Goal: Contribute content

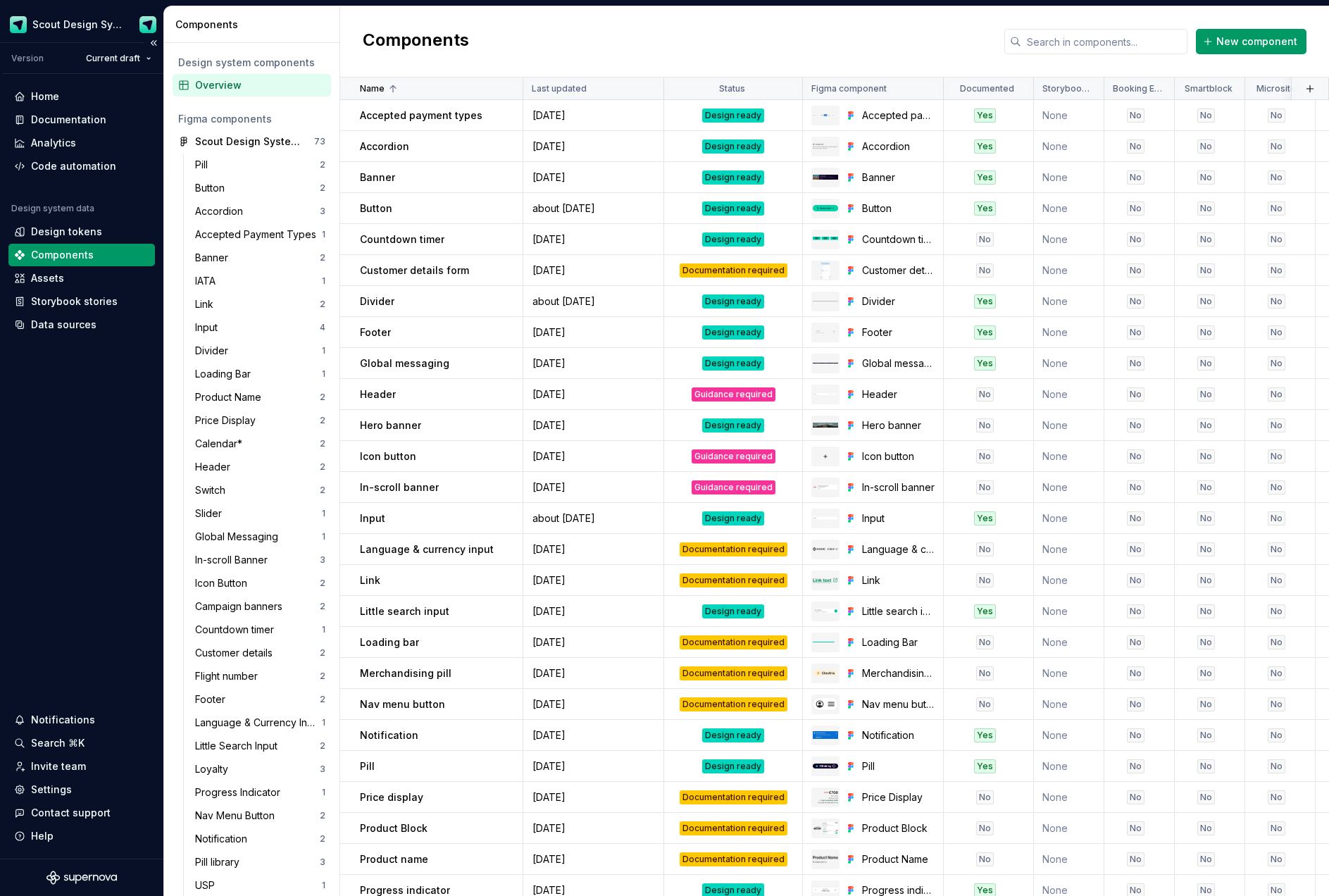
scroll to position [191, 0]
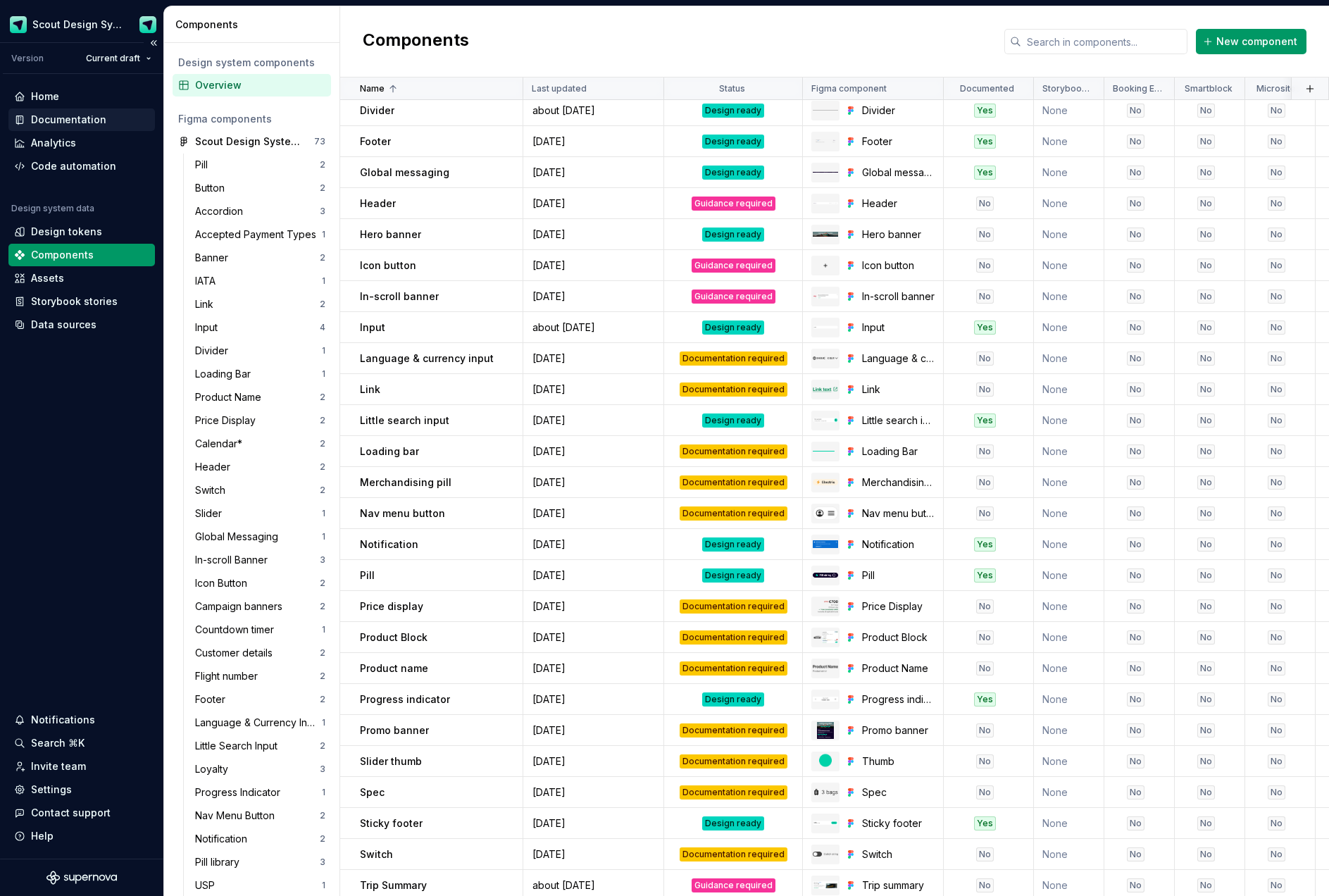
click at [78, 125] on div "Documentation" at bounding box center [68, 119] width 75 height 14
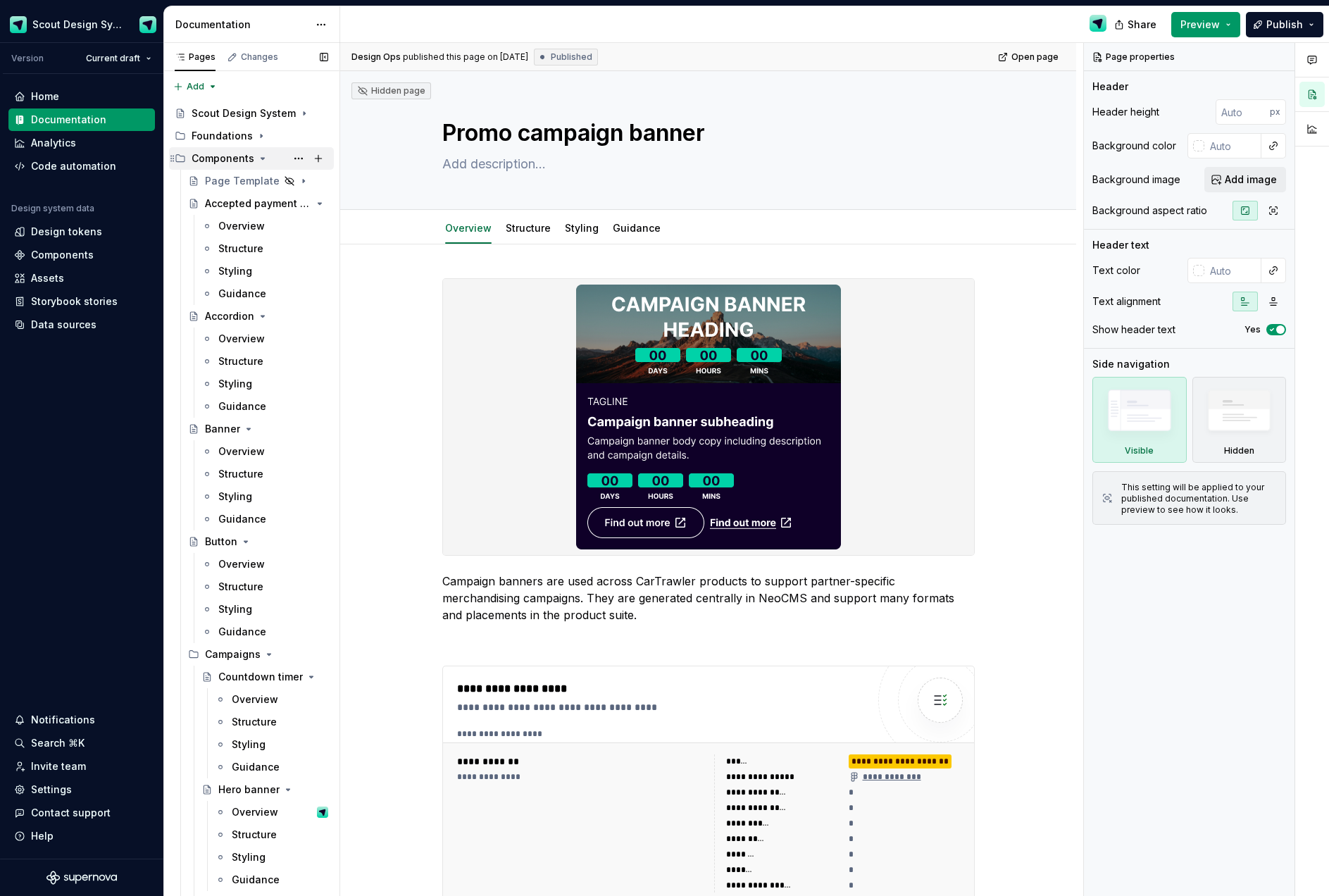
click at [258, 162] on icon "Page tree" at bounding box center [262, 158] width 11 height 11
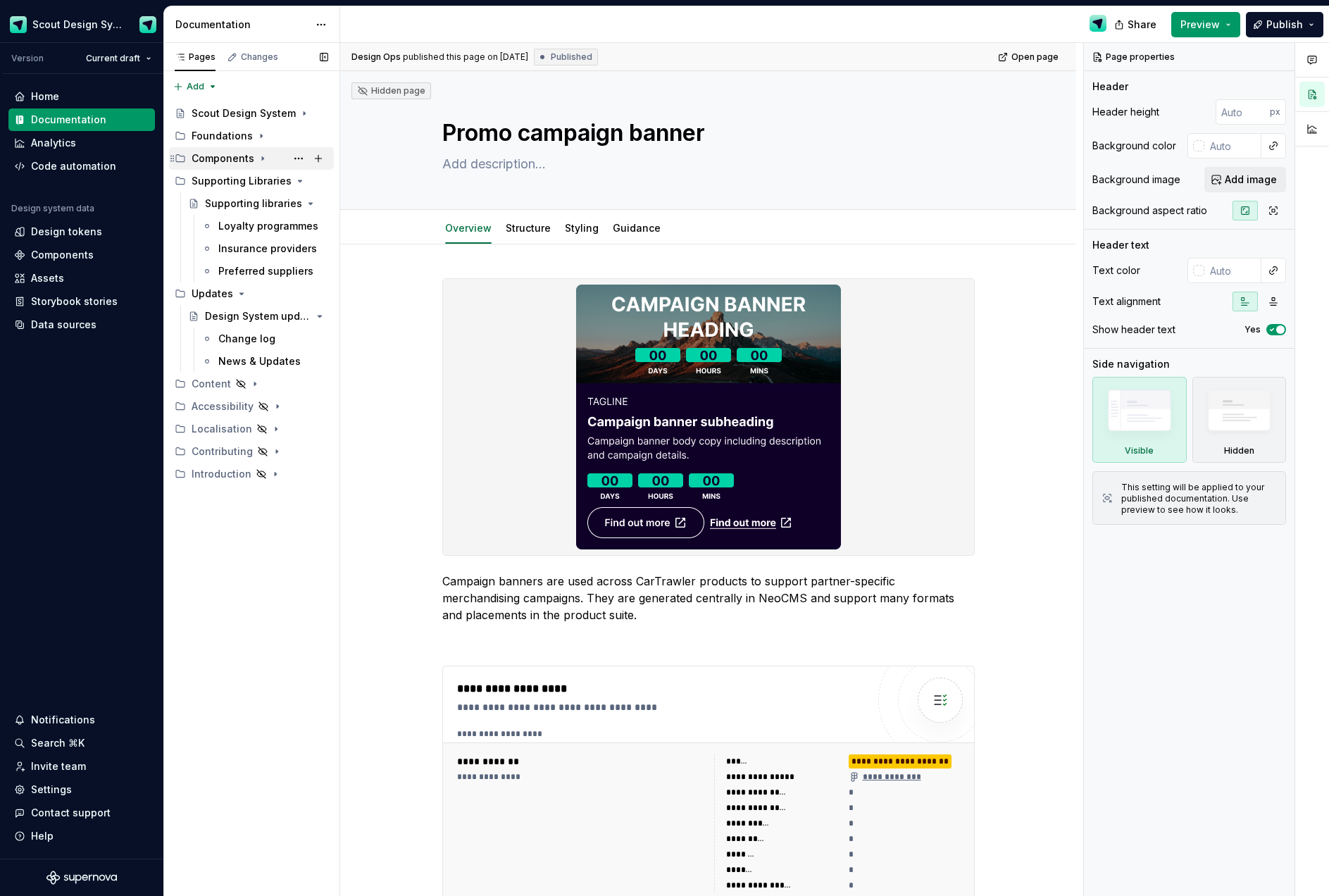
click at [261, 160] on icon "Page tree" at bounding box center [262, 158] width 11 height 11
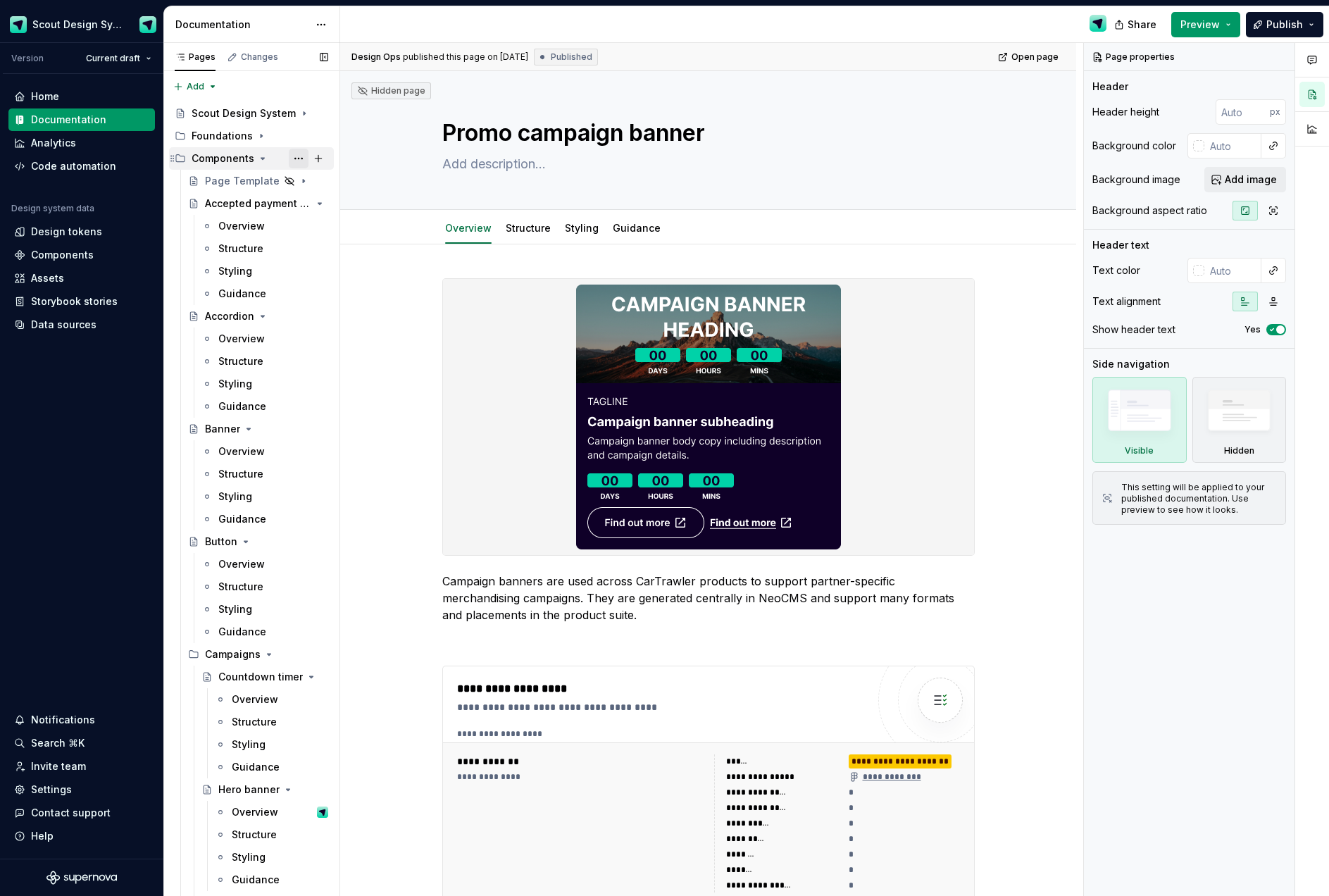
click at [296, 162] on button "Page tree" at bounding box center [298, 158] width 20 height 20
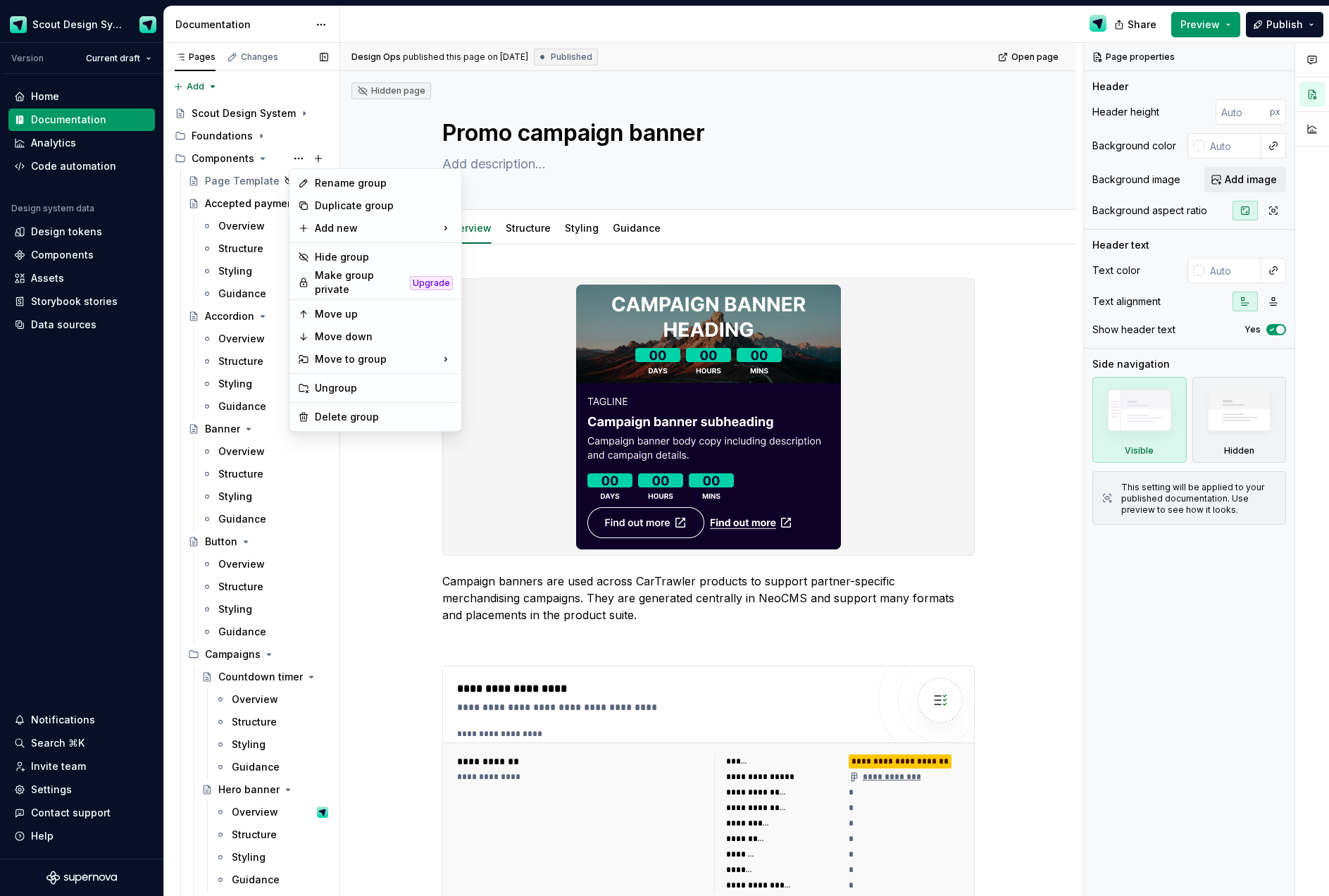
click at [229, 275] on div "Pages Changes Add Accessibility guide for tree Page tree. Navigate the tree wit…" at bounding box center [251, 473] width 176 height 860
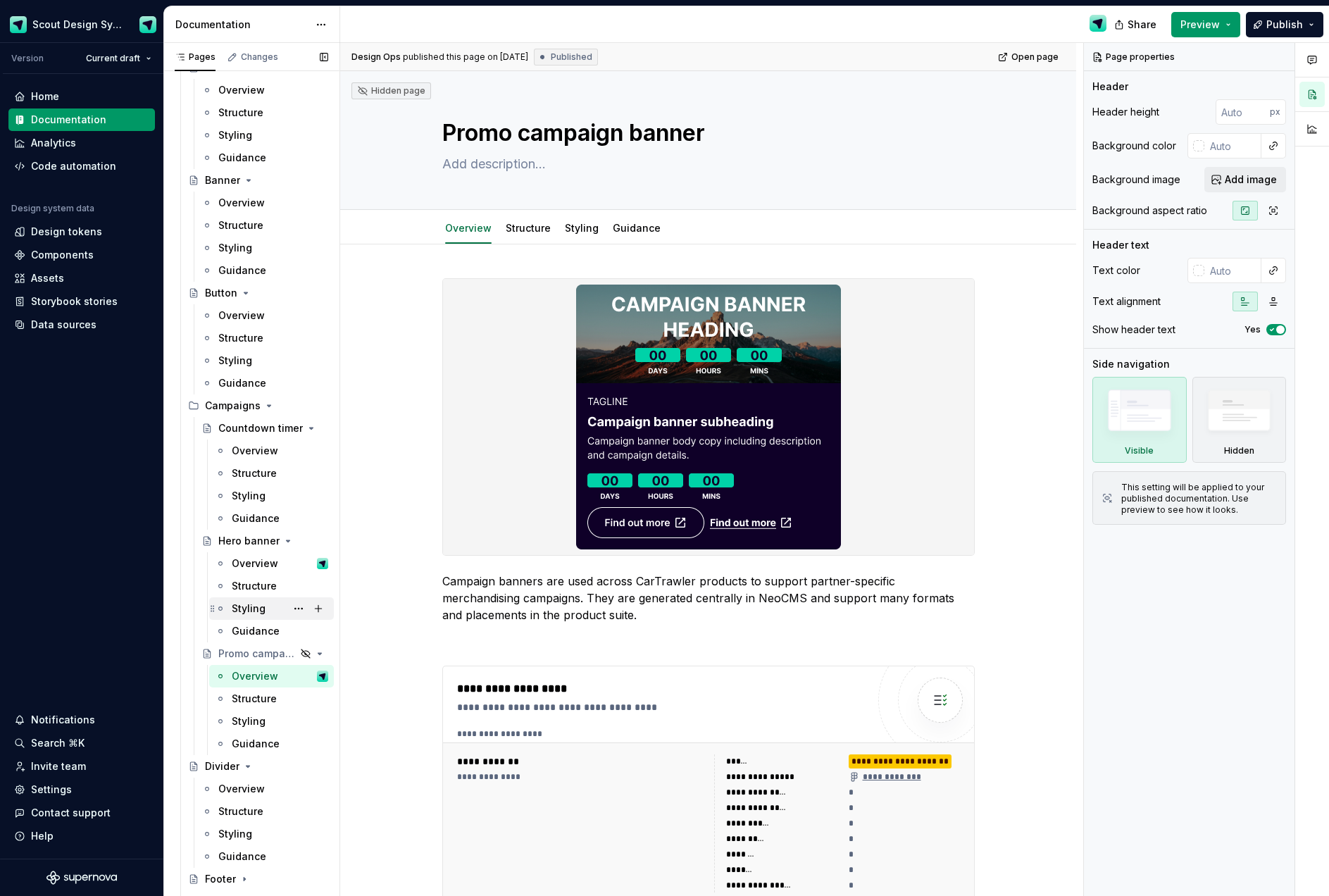
scroll to position [282, 0]
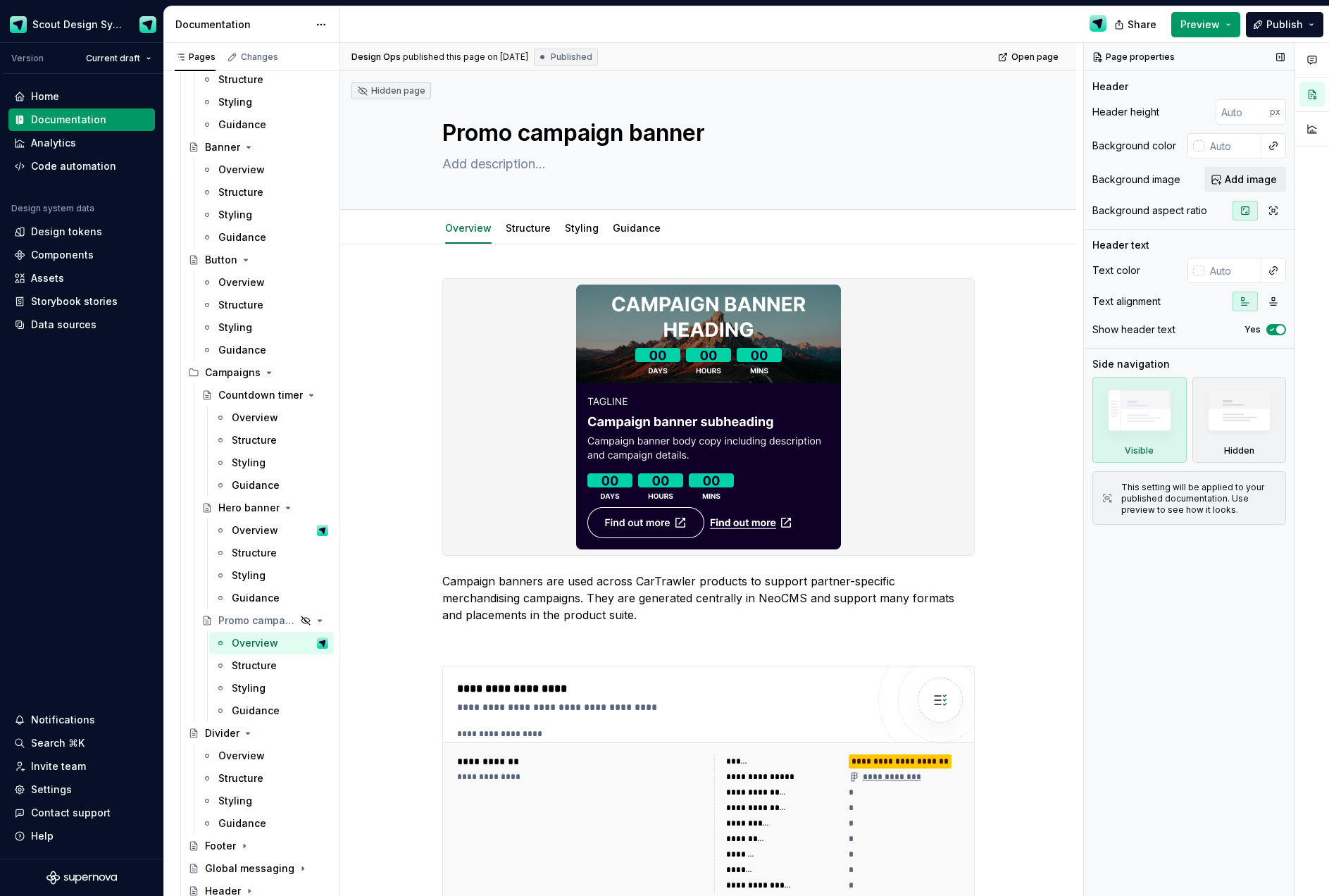
type textarea "*"
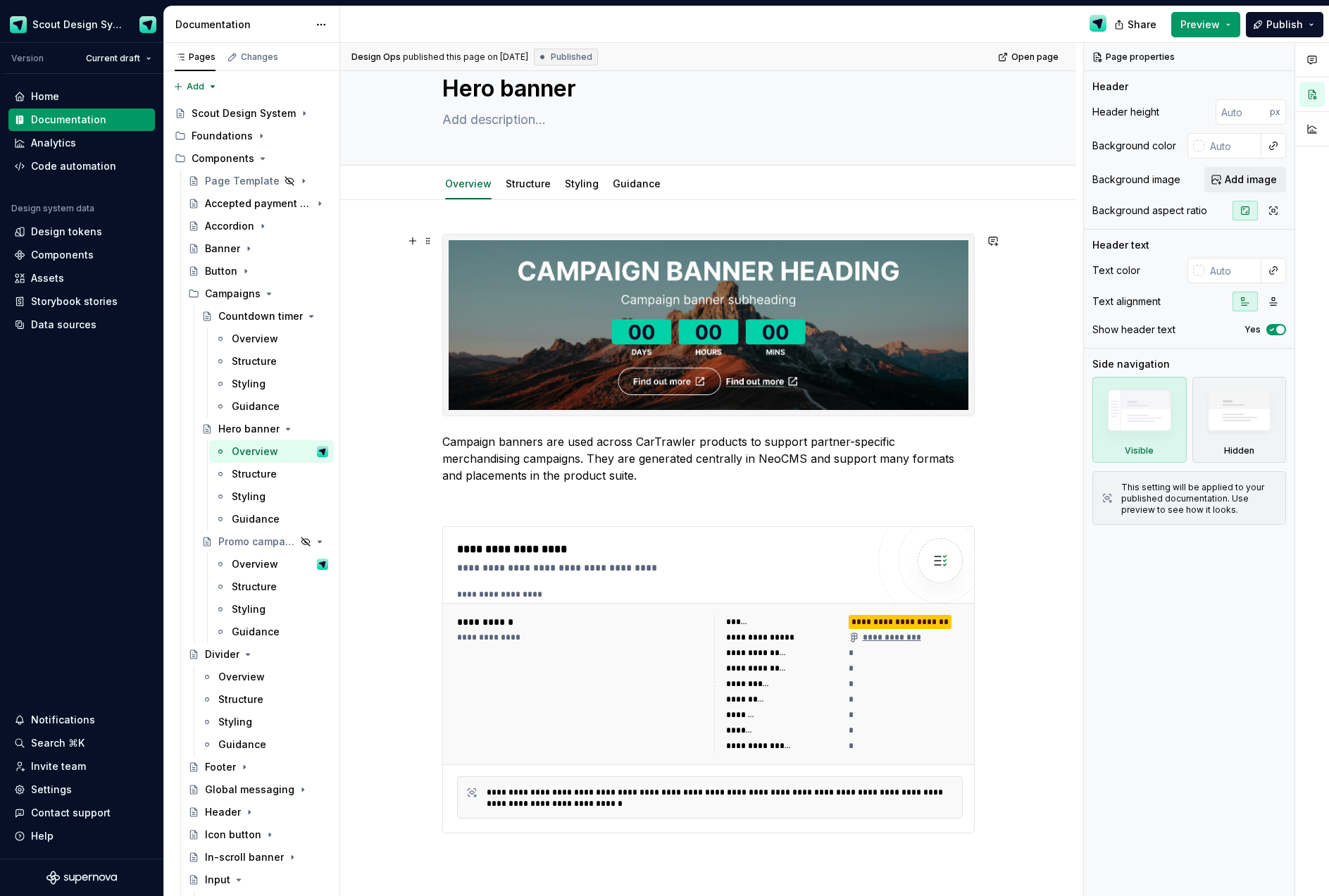
scroll to position [47, 0]
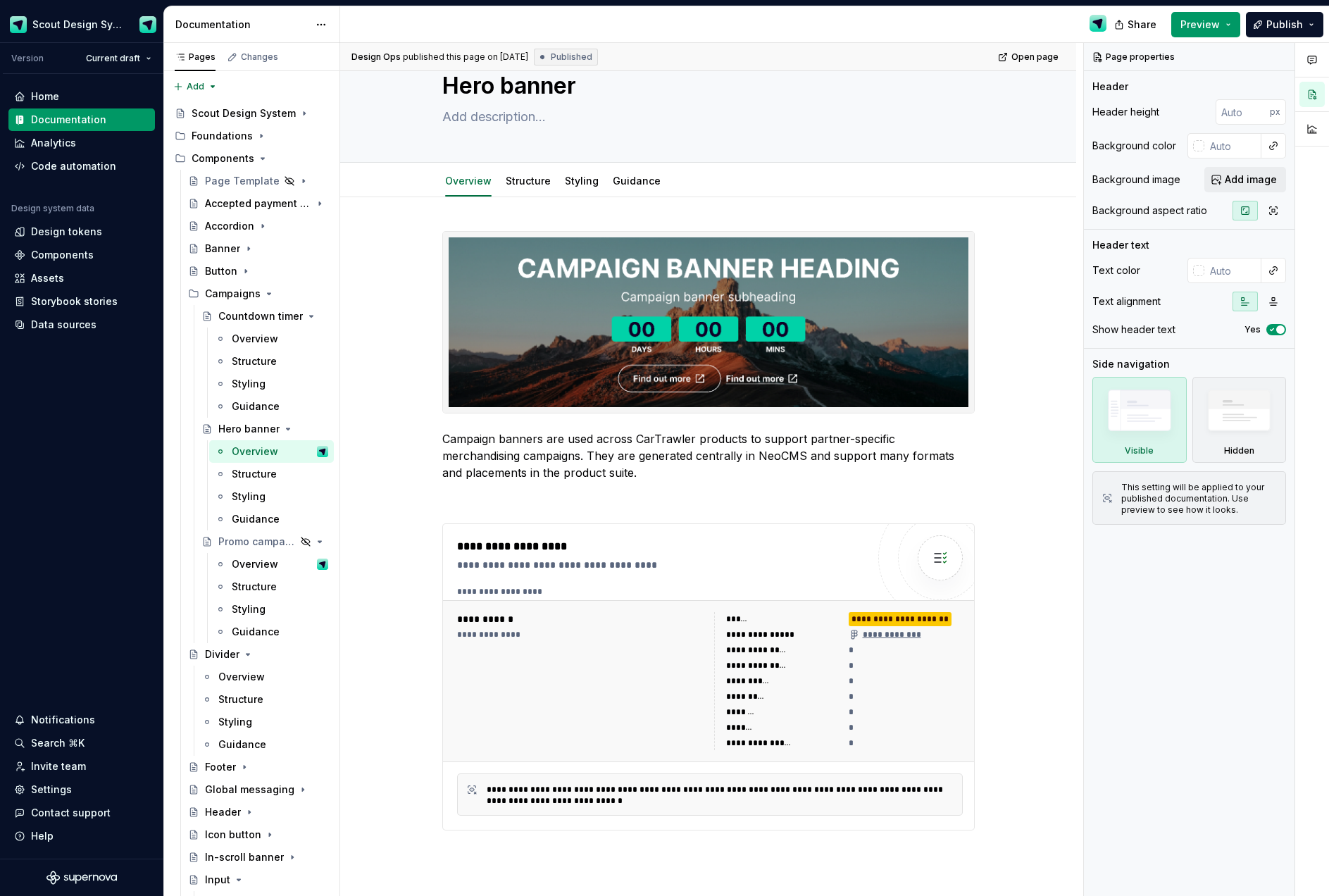
type textarea "*"
